Goal: Information Seeking & Learning: Learn about a topic

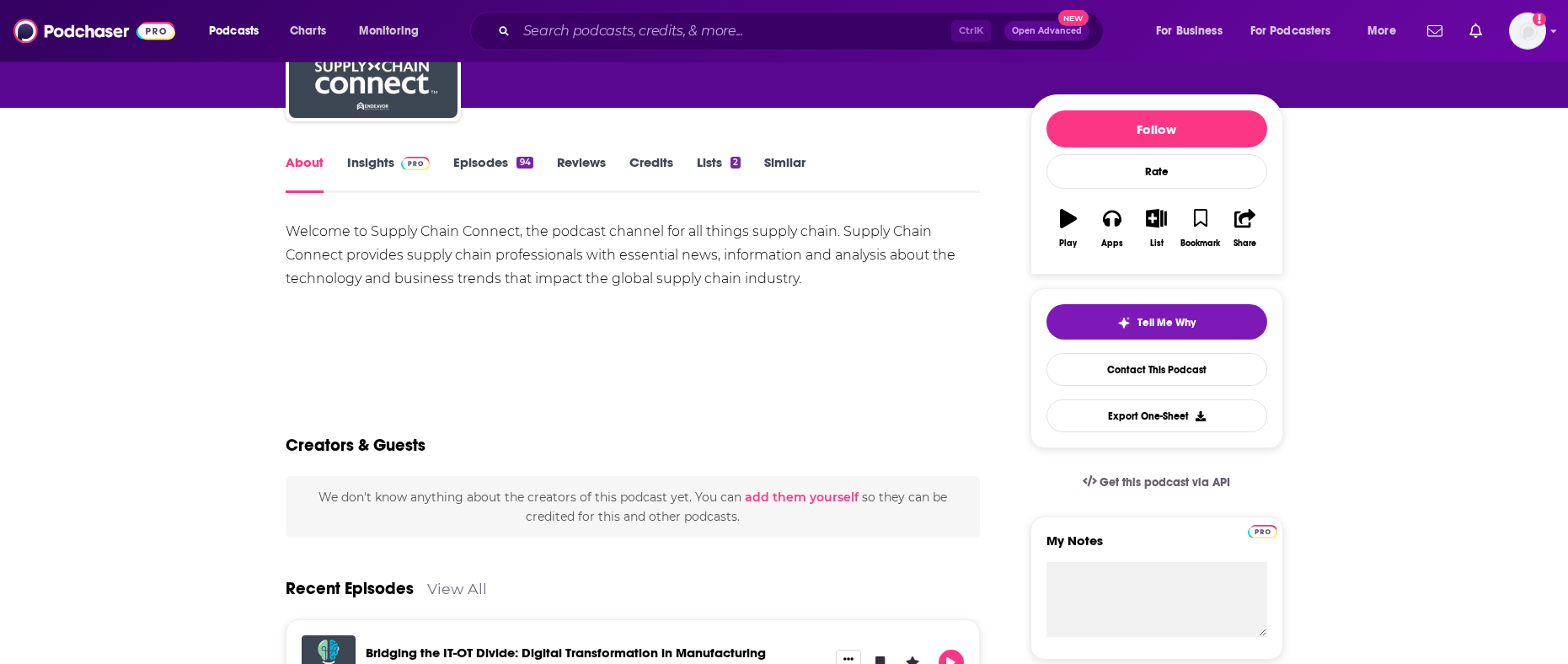
scroll to position [171, 0]
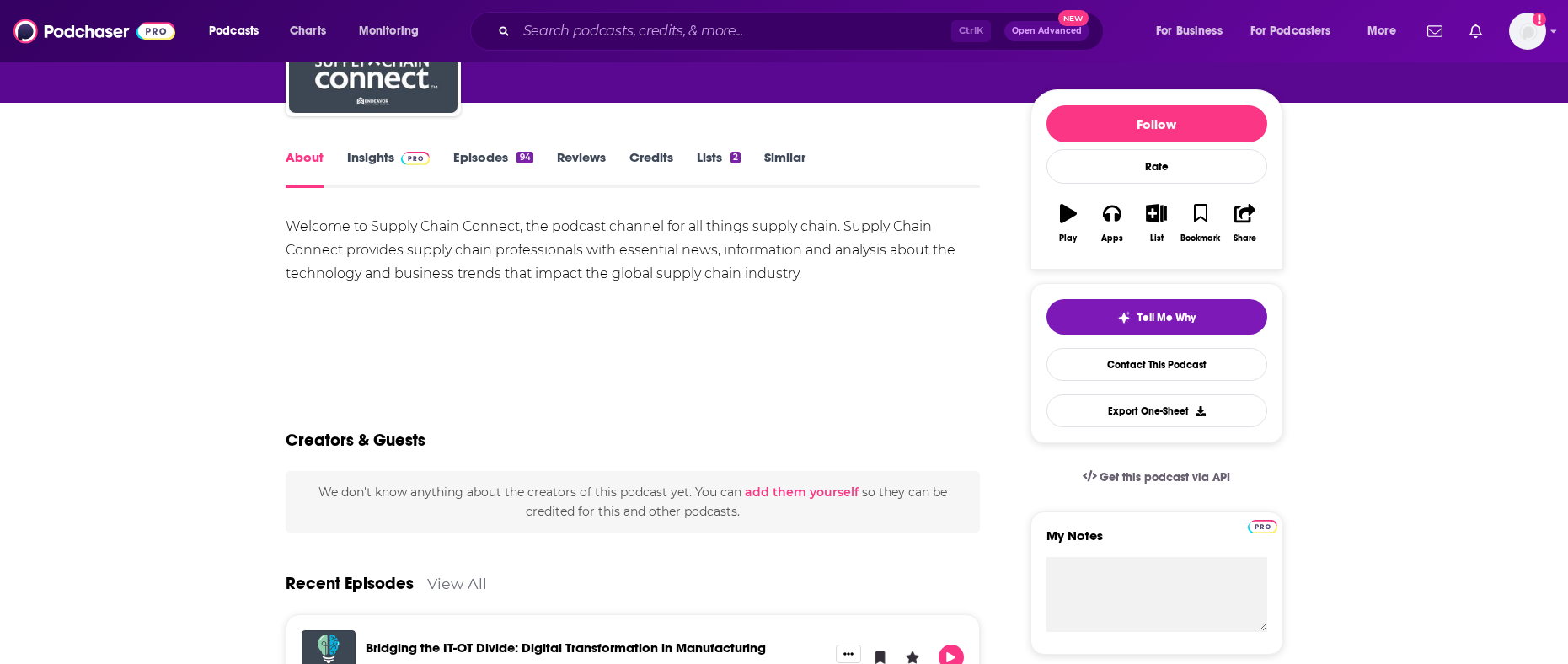
click at [364, 153] on link "Insights" at bounding box center [389, 168] width 84 height 39
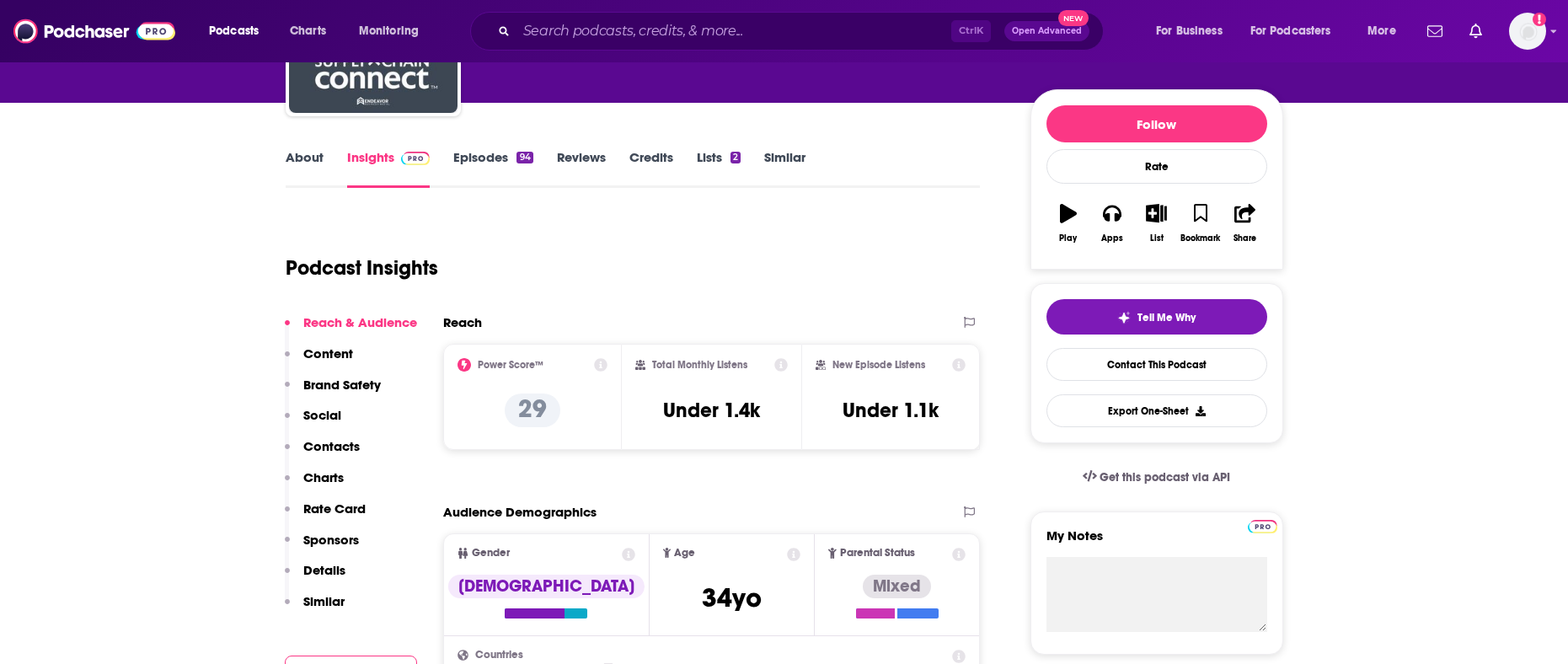
scroll to position [258, 0]
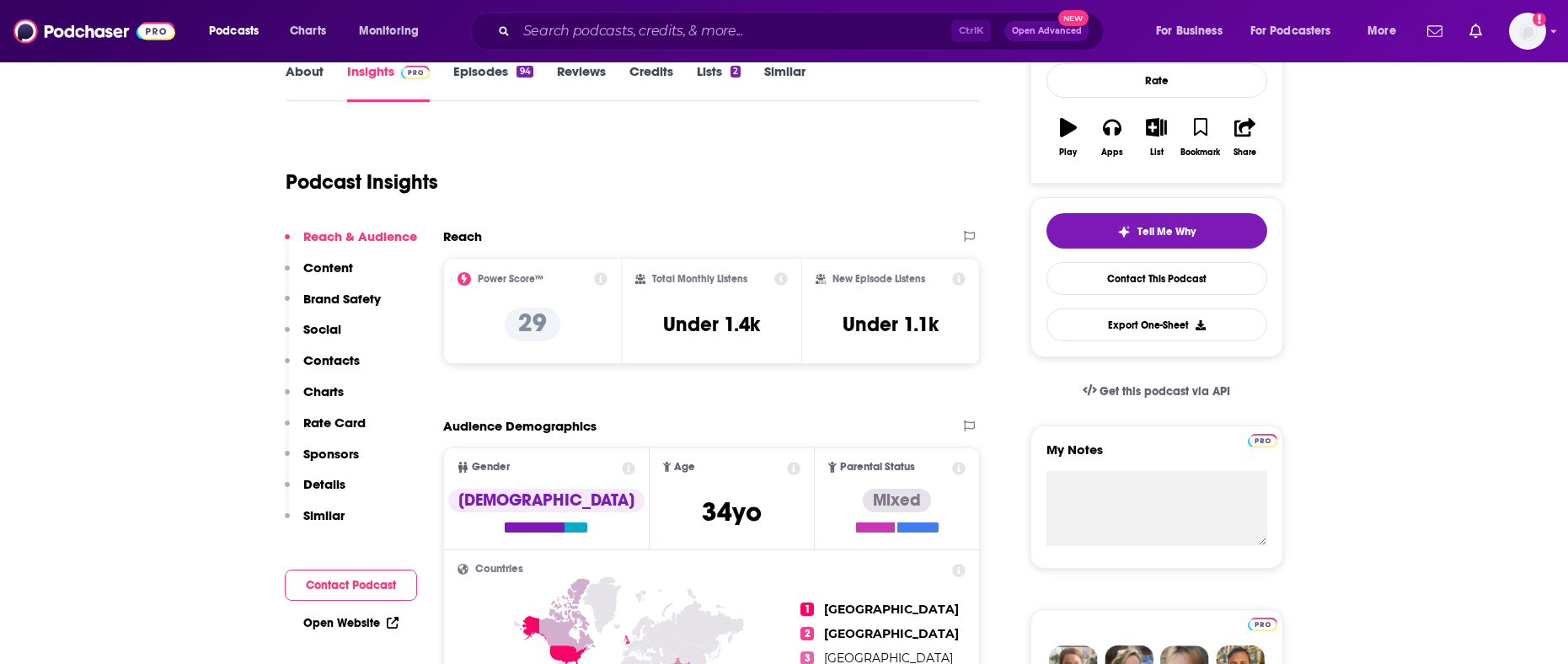
click at [947, 329] on div "New Episode Listens Under 1.1k" at bounding box center [891, 311] width 151 height 78
drag, startPoint x: 850, startPoint y: 328, endPoint x: 937, endPoint y: 325, distance: 87.1
click at [937, 325] on h3 "Under 1.1k" at bounding box center [891, 324] width 96 height 25
copy h3 "nder 1.1k"
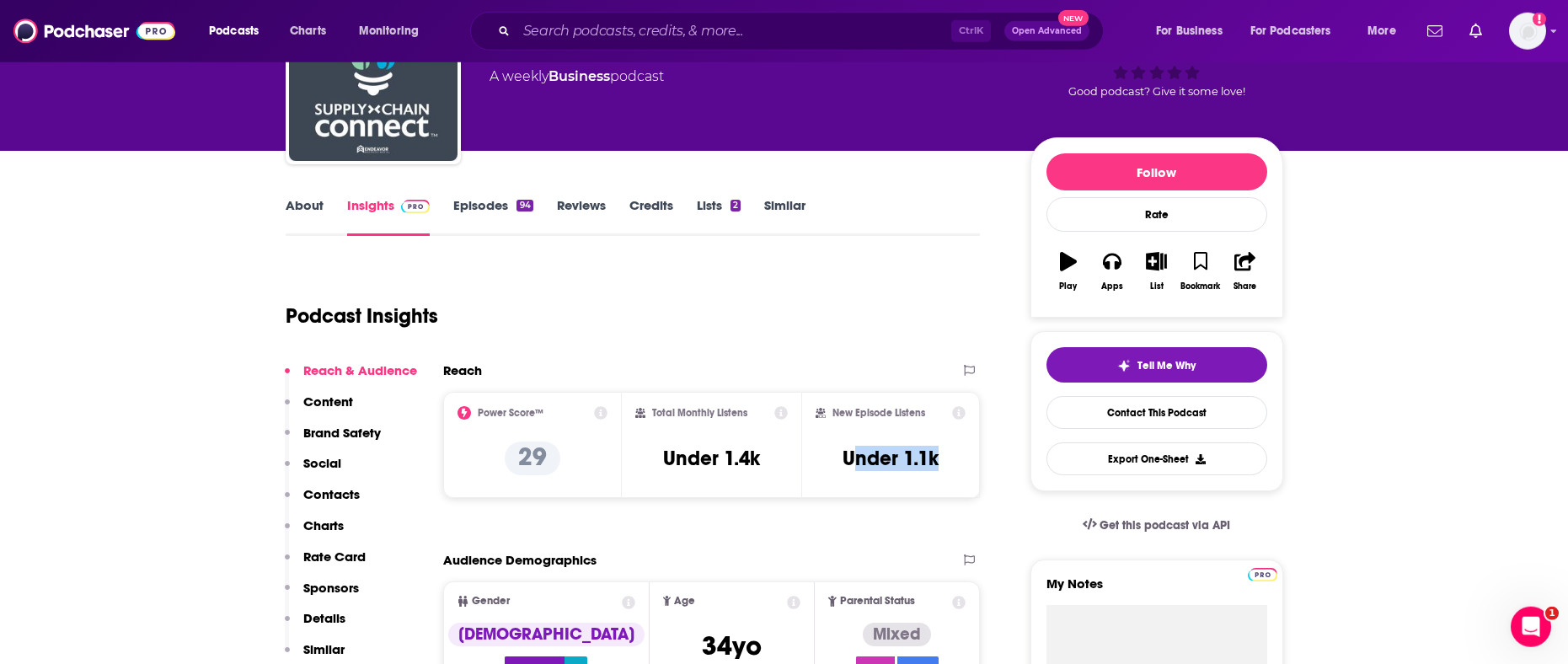
scroll to position [171, 0]
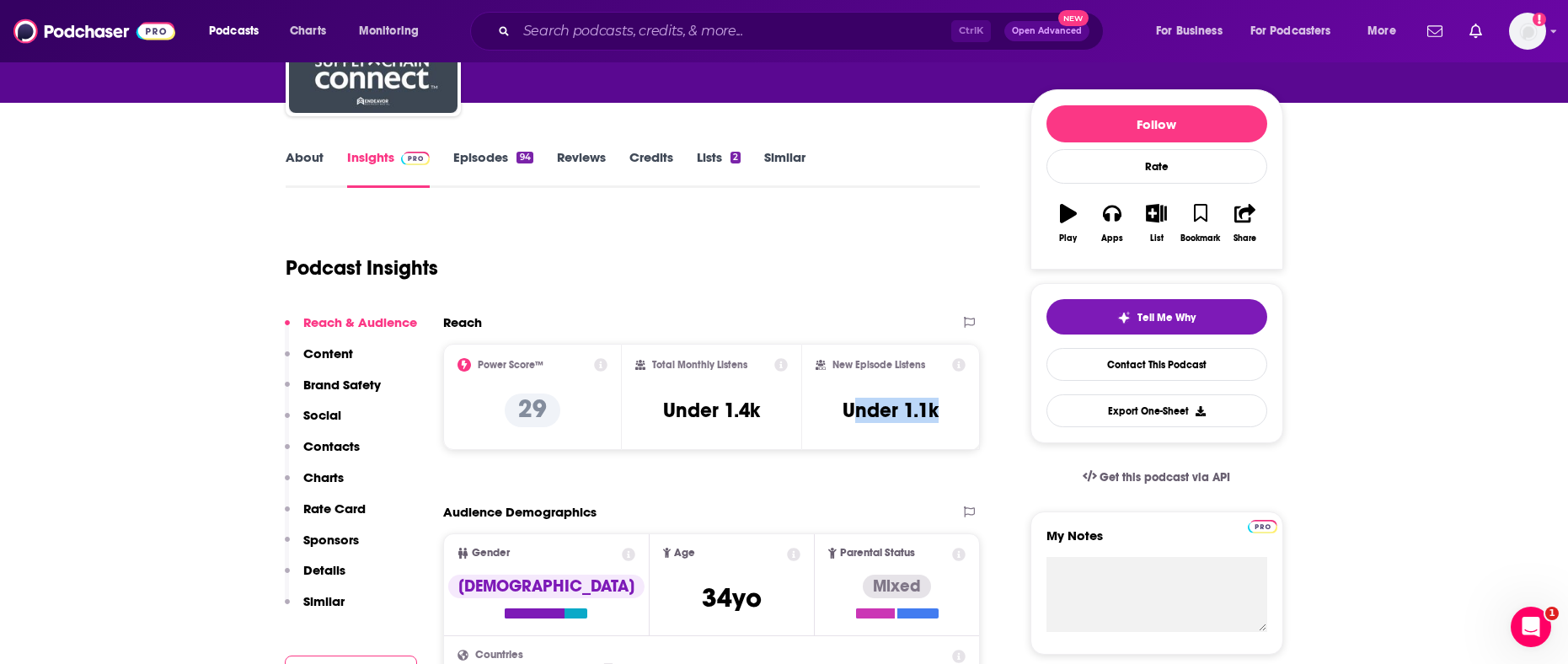
click at [600, 369] on icon at bounding box center [601, 365] width 14 height 14
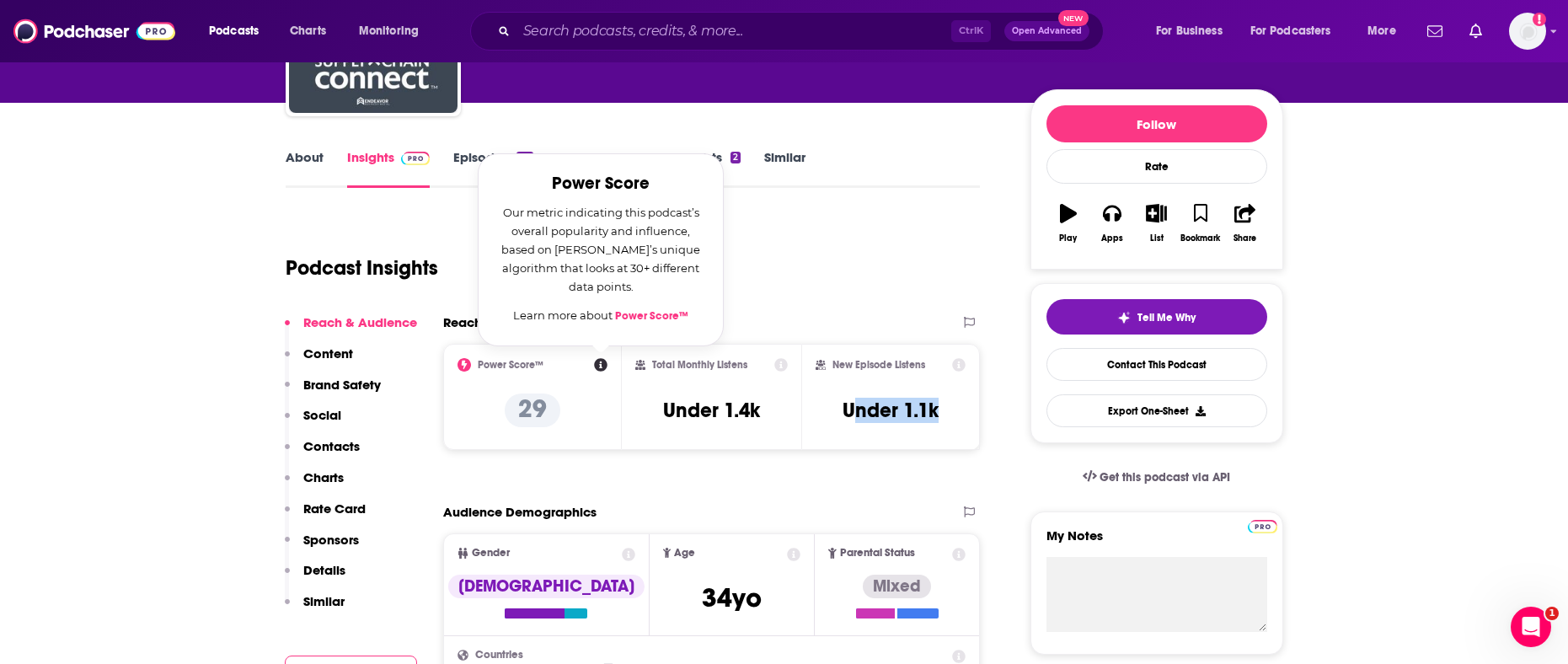
click at [653, 310] on link "Power Score™" at bounding box center [652, 316] width 74 height 14
